Goal: Transaction & Acquisition: Subscribe to service/newsletter

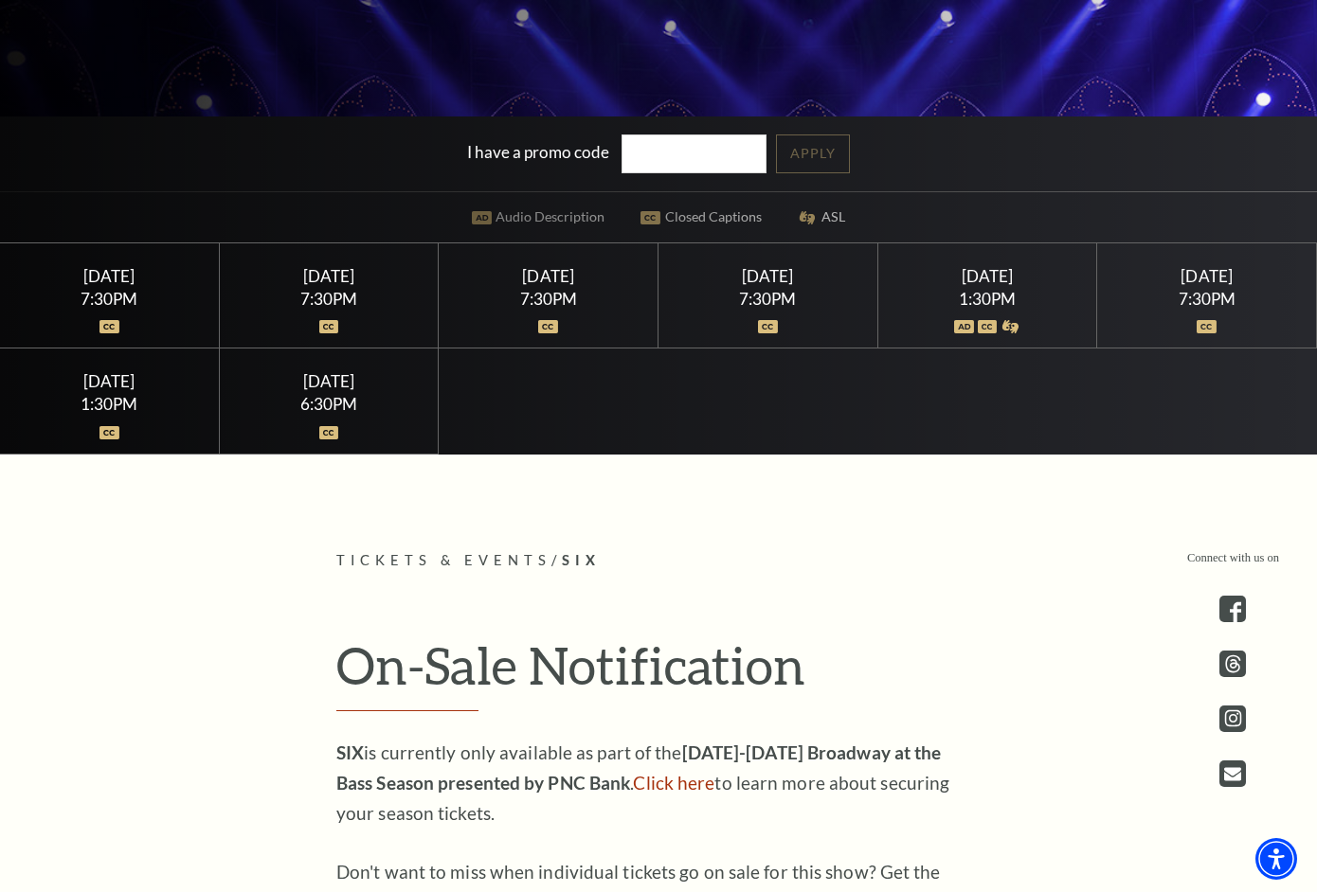
scroll to position [931, 0]
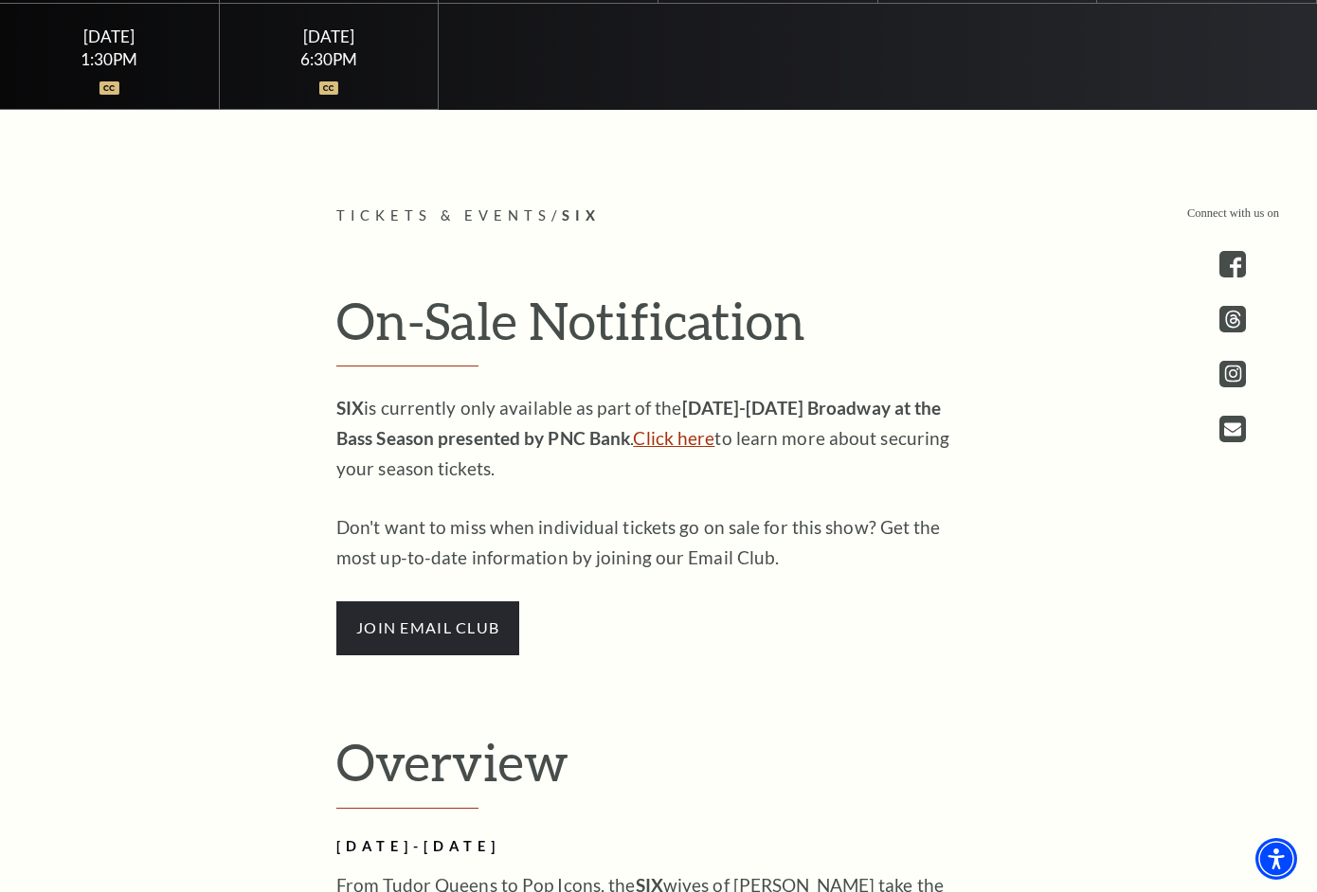
click at [633, 449] on link "Click here" at bounding box center [673, 438] width 81 height 22
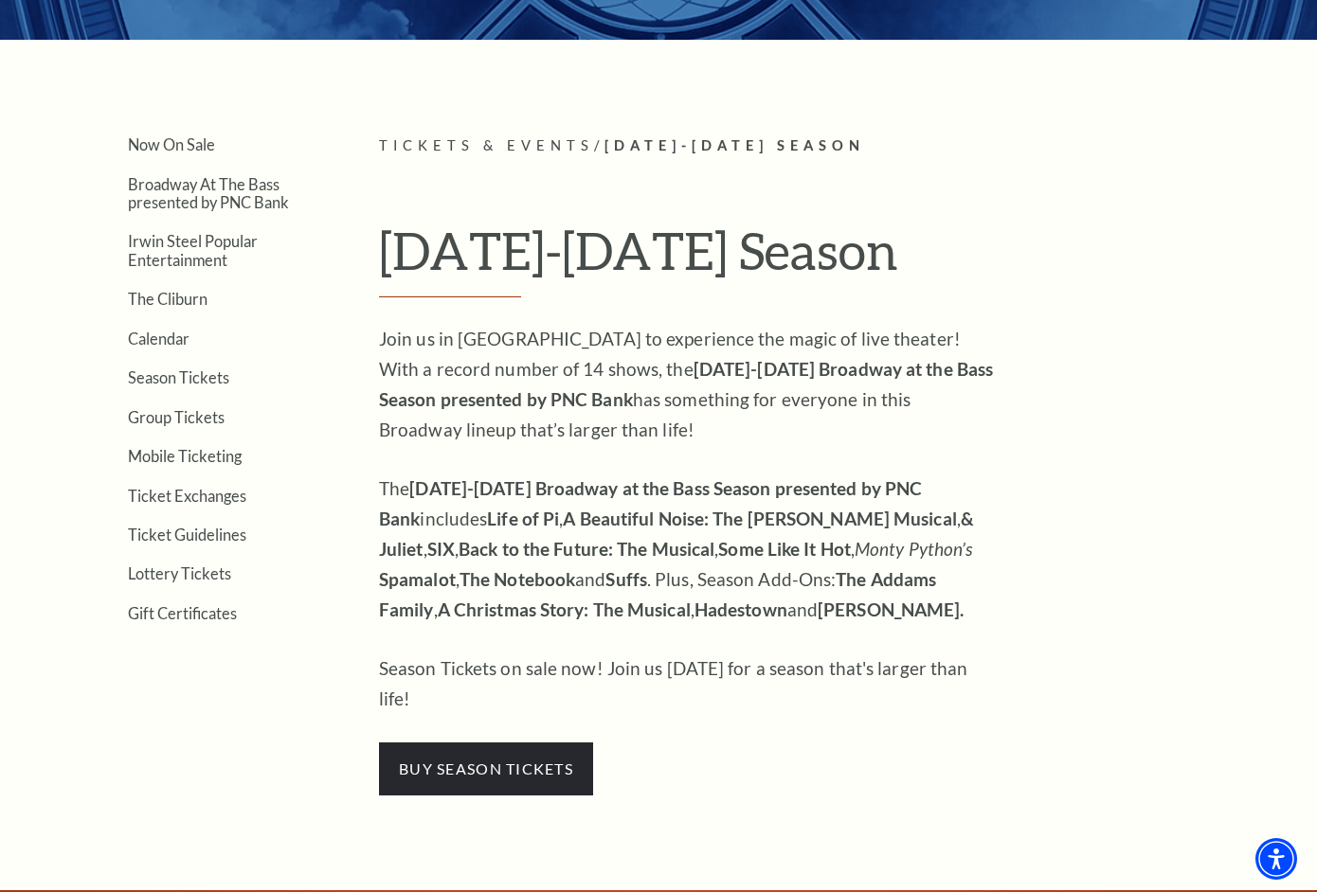
scroll to position [375, 0]
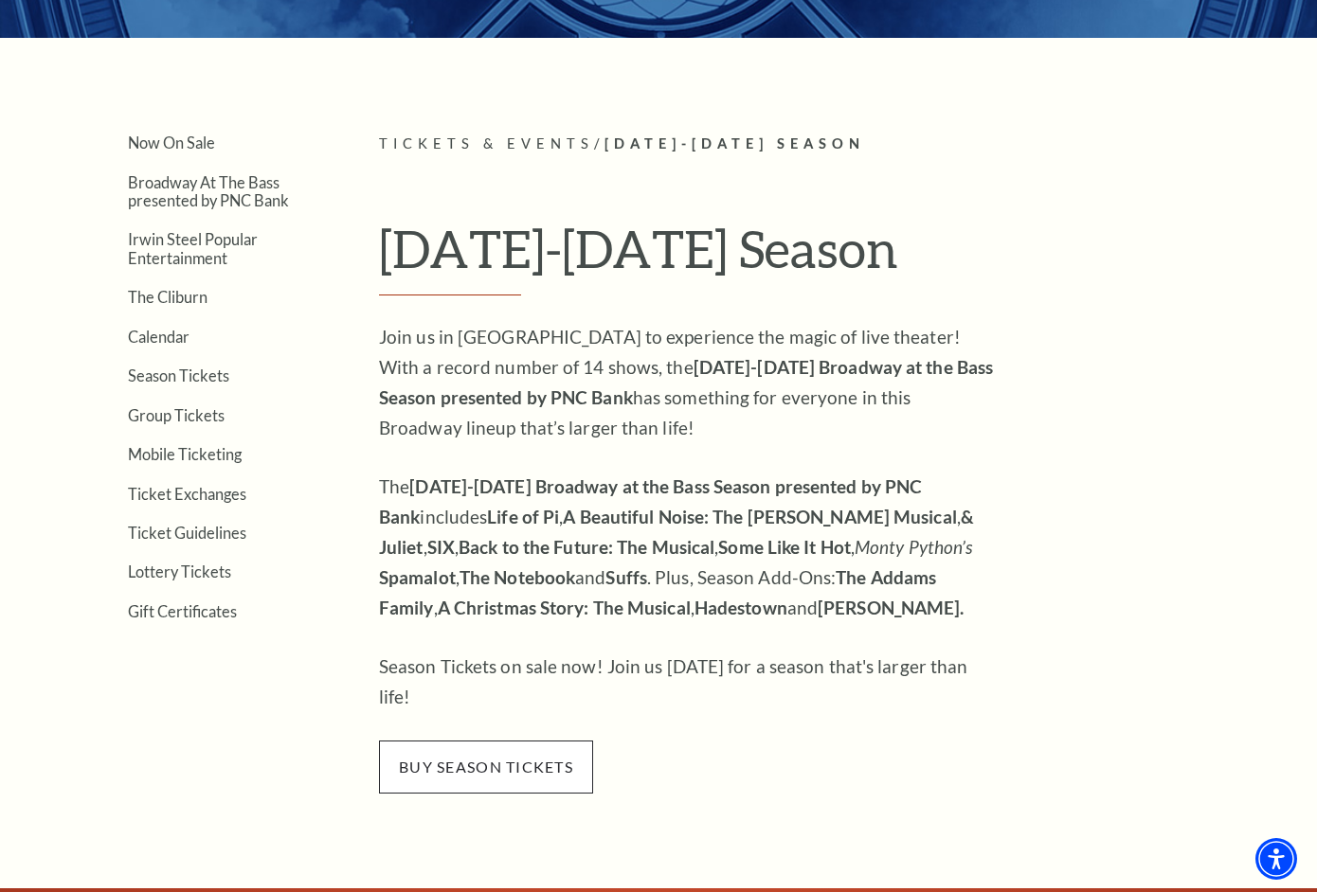
click at [535, 743] on span "buy season tickets" at bounding box center [486, 767] width 214 height 53
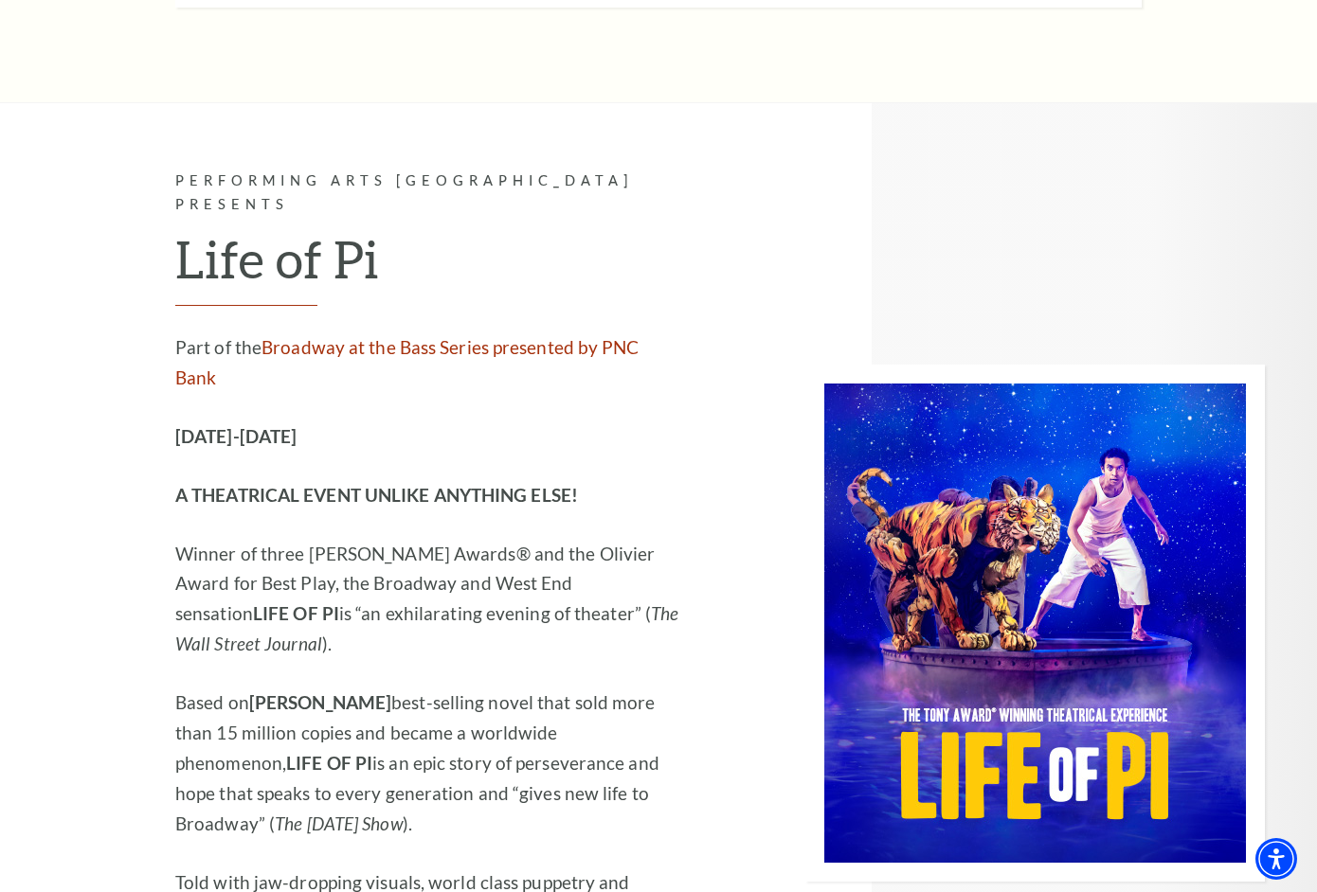
scroll to position [2169, 0]
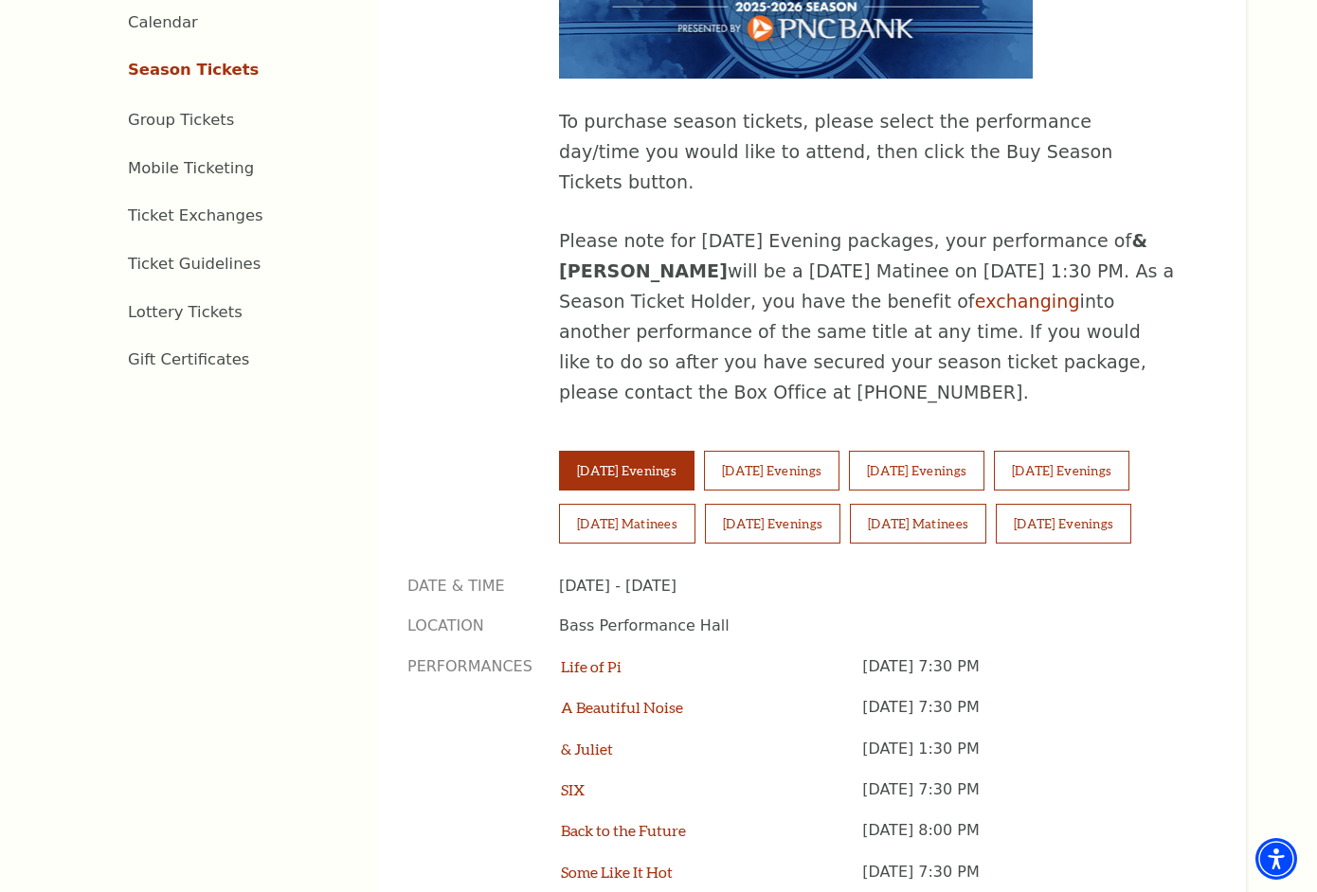
scroll to position [1073, 0]
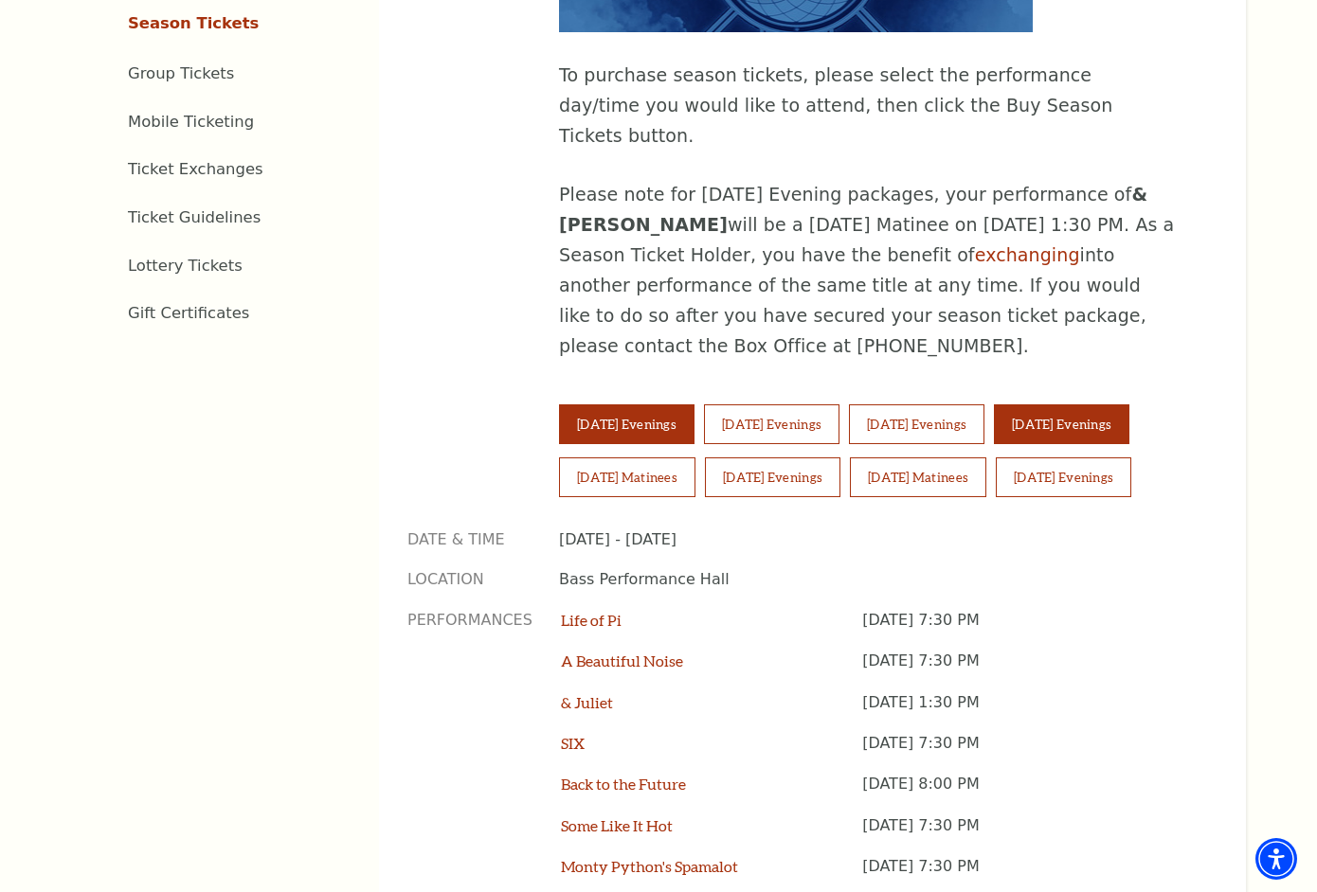
click at [1084, 404] on button "Friday Evenings" at bounding box center [1061, 424] width 135 height 40
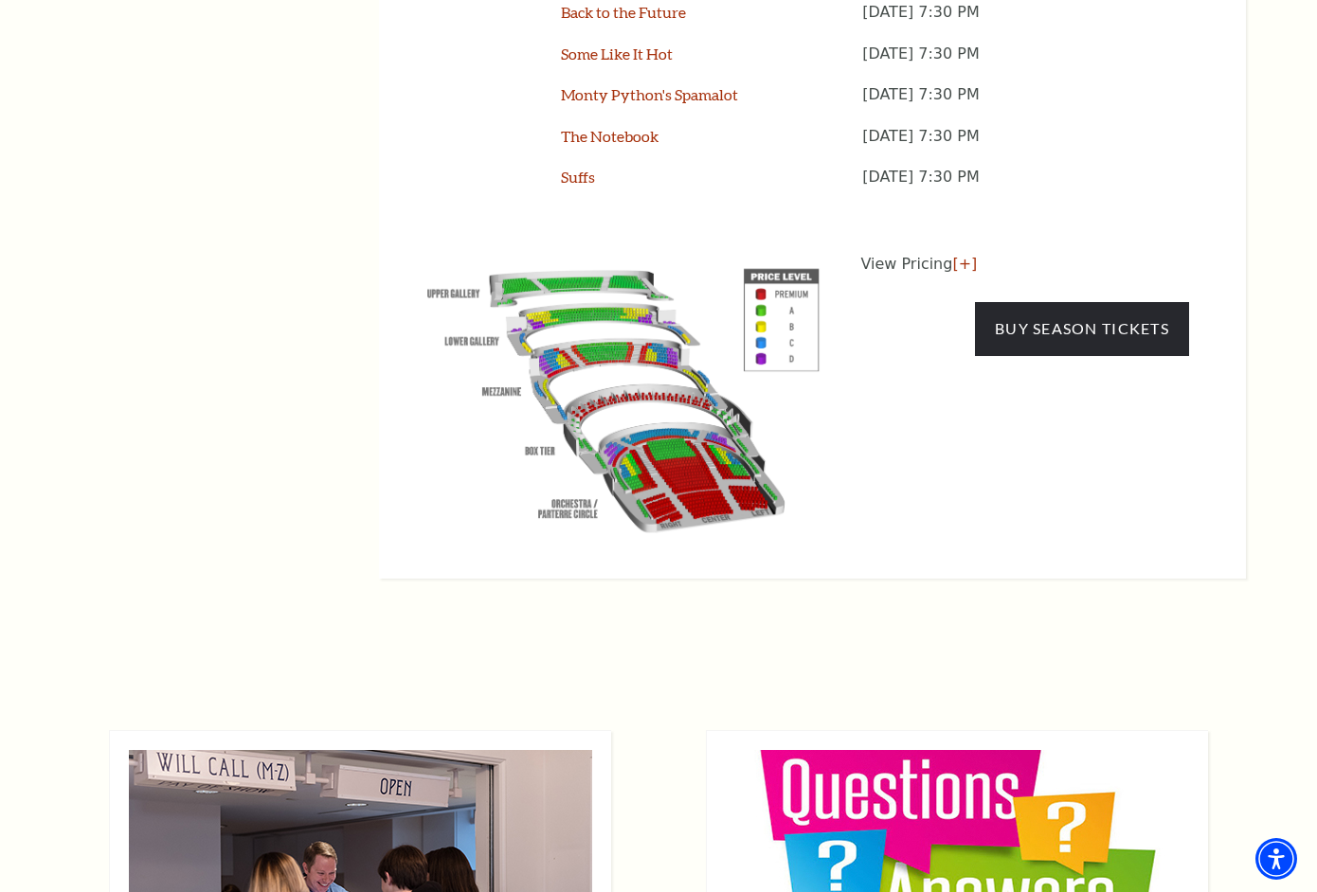
scroll to position [1813, 0]
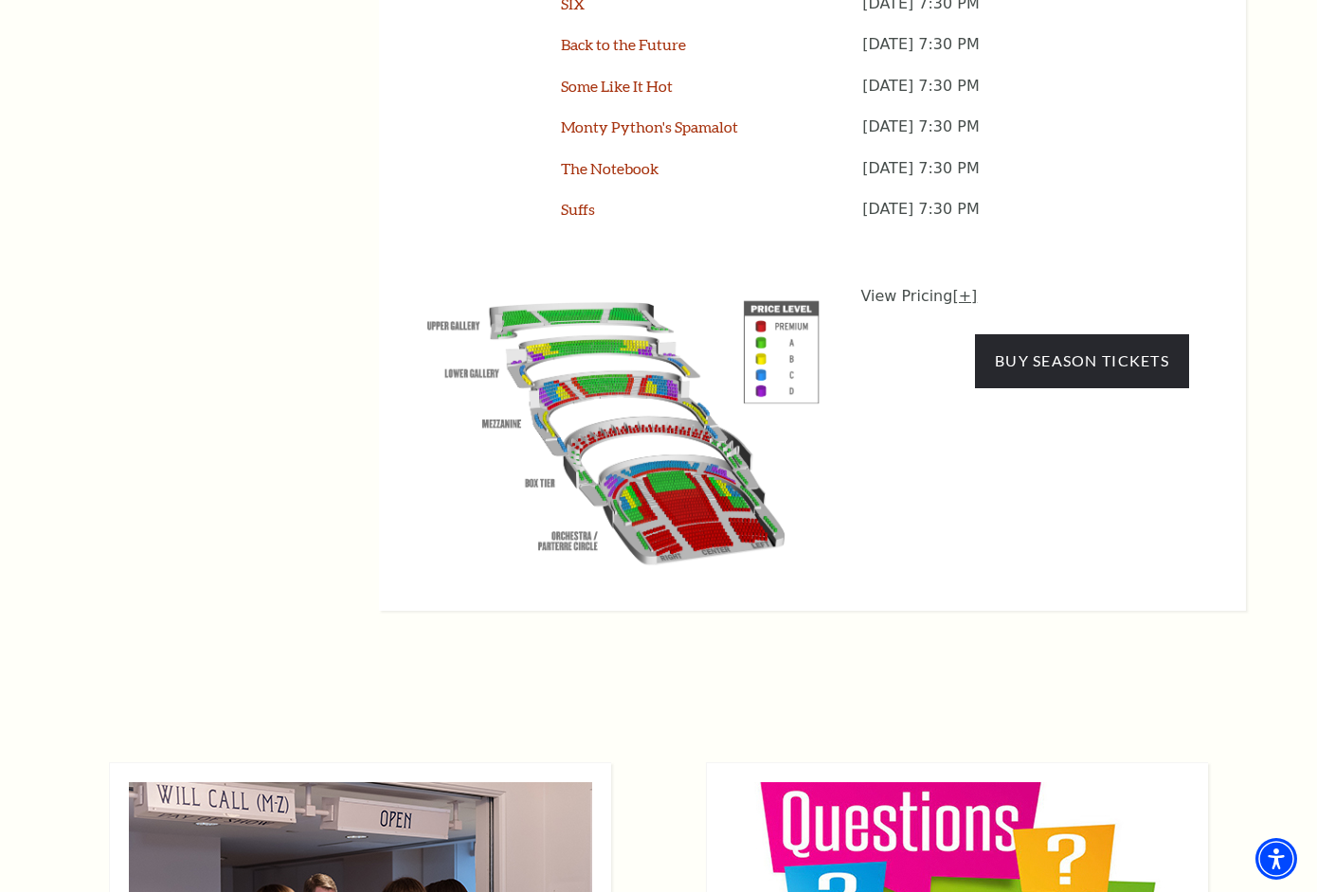
click at [962, 287] on link "[+]" at bounding box center [964, 296] width 25 height 18
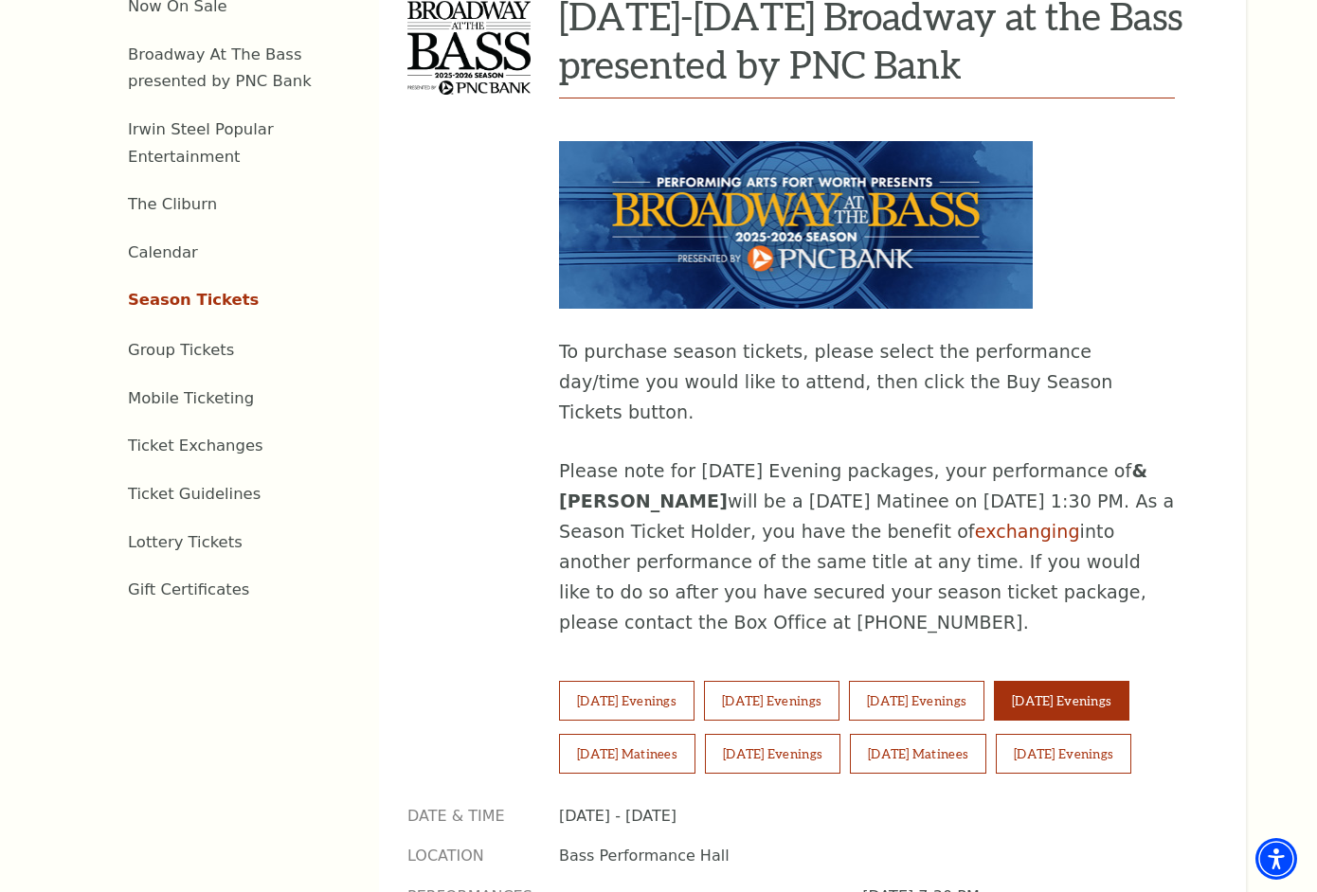
scroll to position [786, 0]
